Goal: Information Seeking & Learning: Learn about a topic

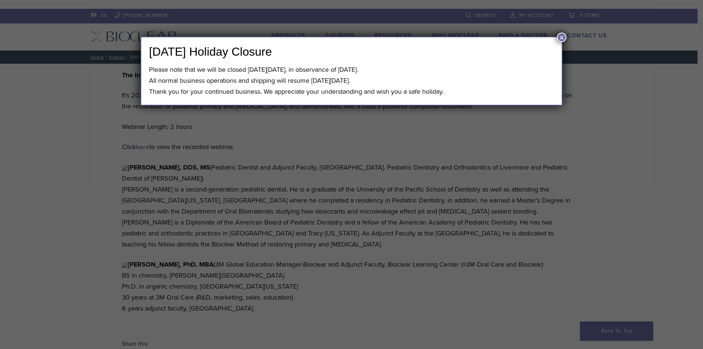
click at [562, 35] on button "×" at bounding box center [562, 38] width 10 height 10
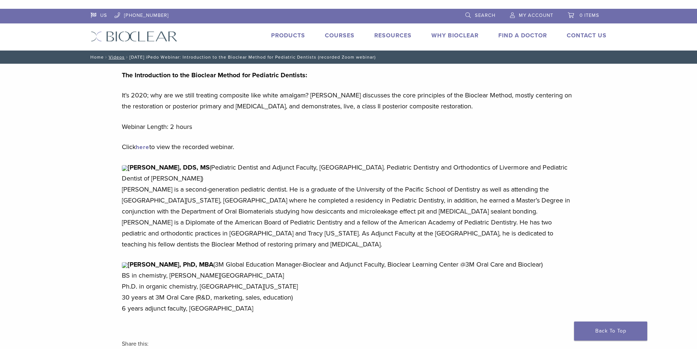
click at [101, 55] on link "Home" at bounding box center [96, 57] width 16 height 5
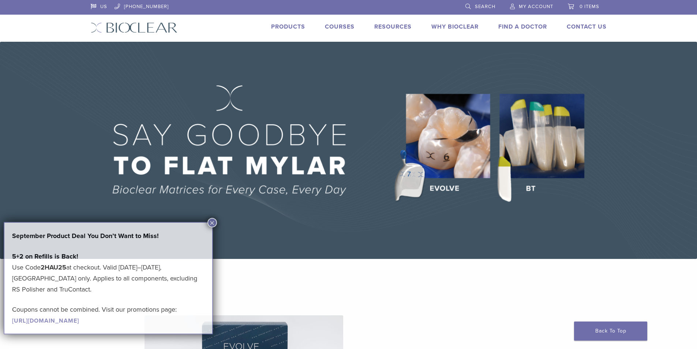
click at [339, 27] on link "Courses" at bounding box center [340, 26] width 30 height 7
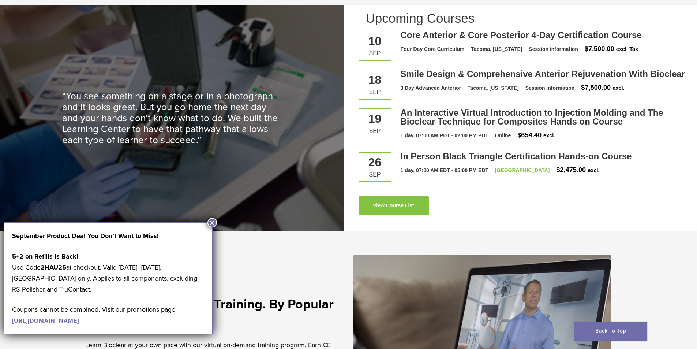
scroll to position [1061, 0]
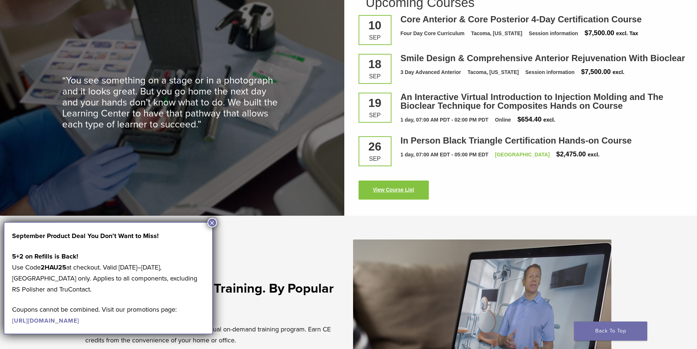
click at [373, 191] on link "View Course List" at bounding box center [394, 189] width 70 height 19
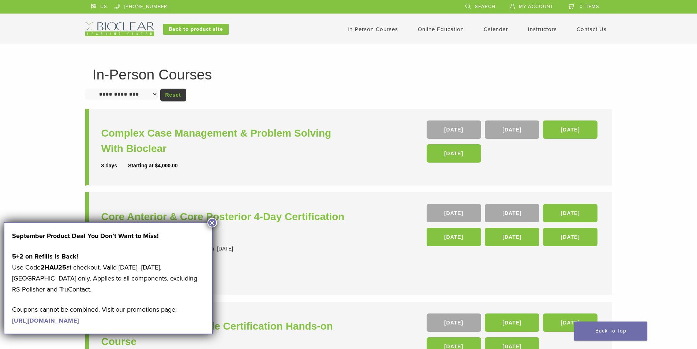
click at [212, 222] on button "×" at bounding box center [213, 223] width 10 height 10
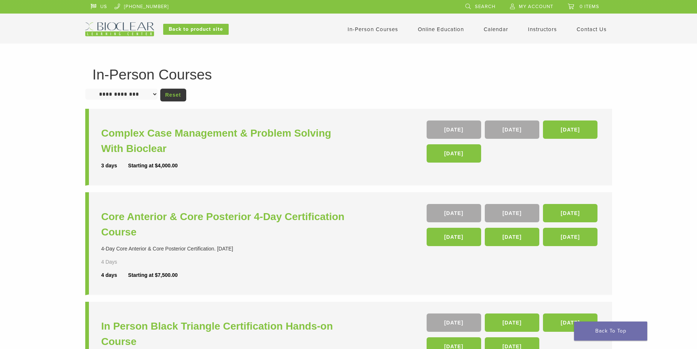
click at [355, 29] on link "In-Person Courses" at bounding box center [373, 29] width 51 height 7
click at [539, 30] on link "Instructors" at bounding box center [542, 29] width 29 height 7
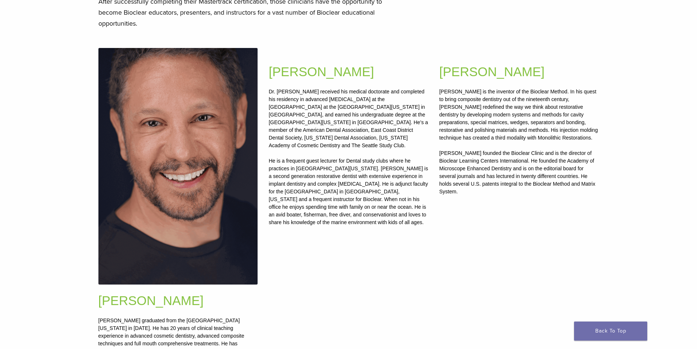
scroll to position [40, 0]
